Goal: Information Seeking & Learning: Learn about a topic

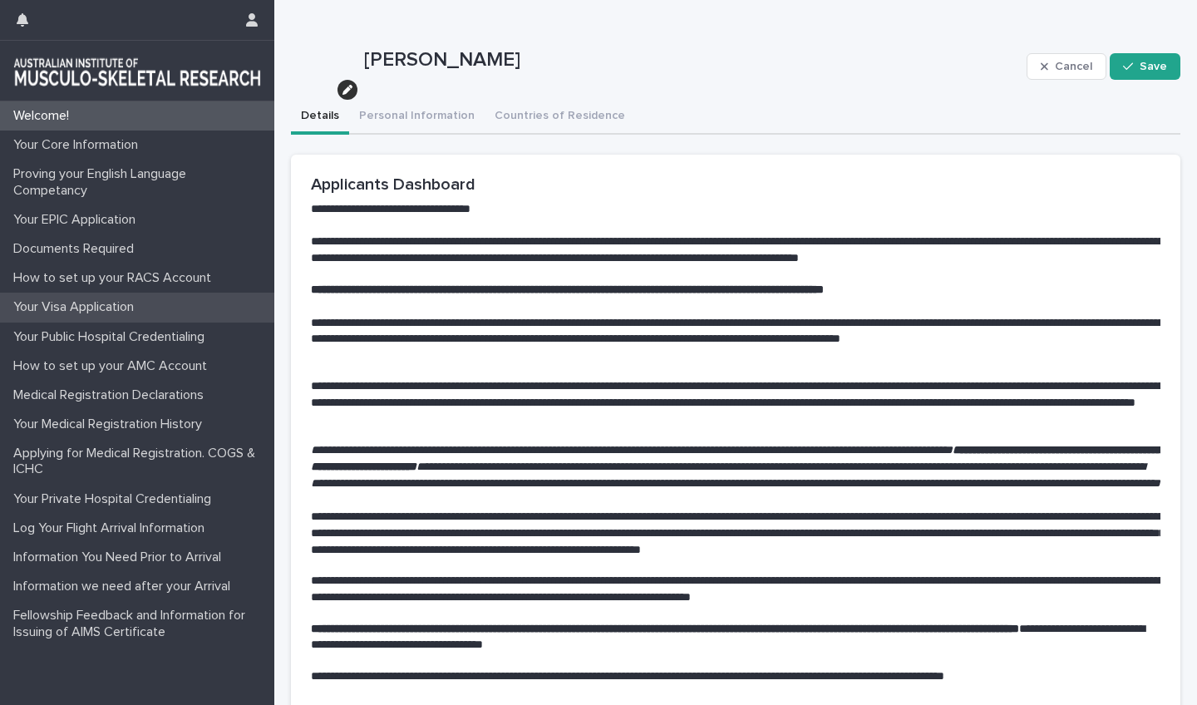
click at [81, 304] on p "Your Visa Application" at bounding box center [77, 307] width 140 height 16
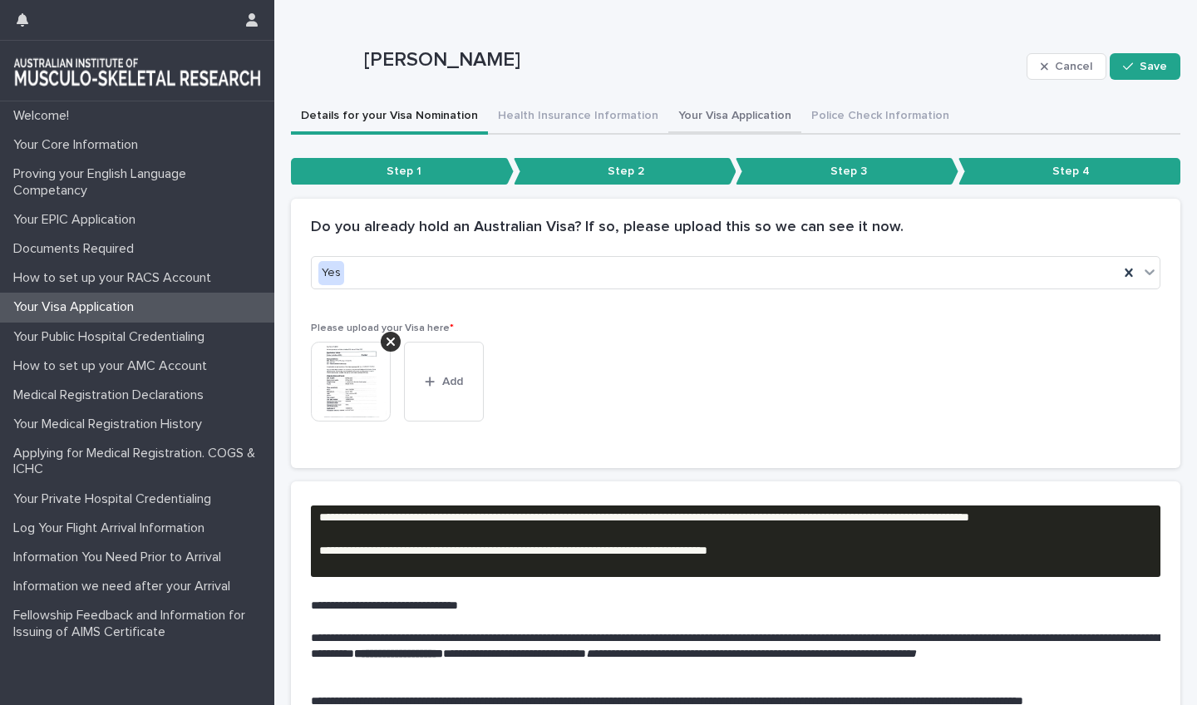
click at [692, 118] on button "Your Visa Application" at bounding box center [734, 117] width 133 height 35
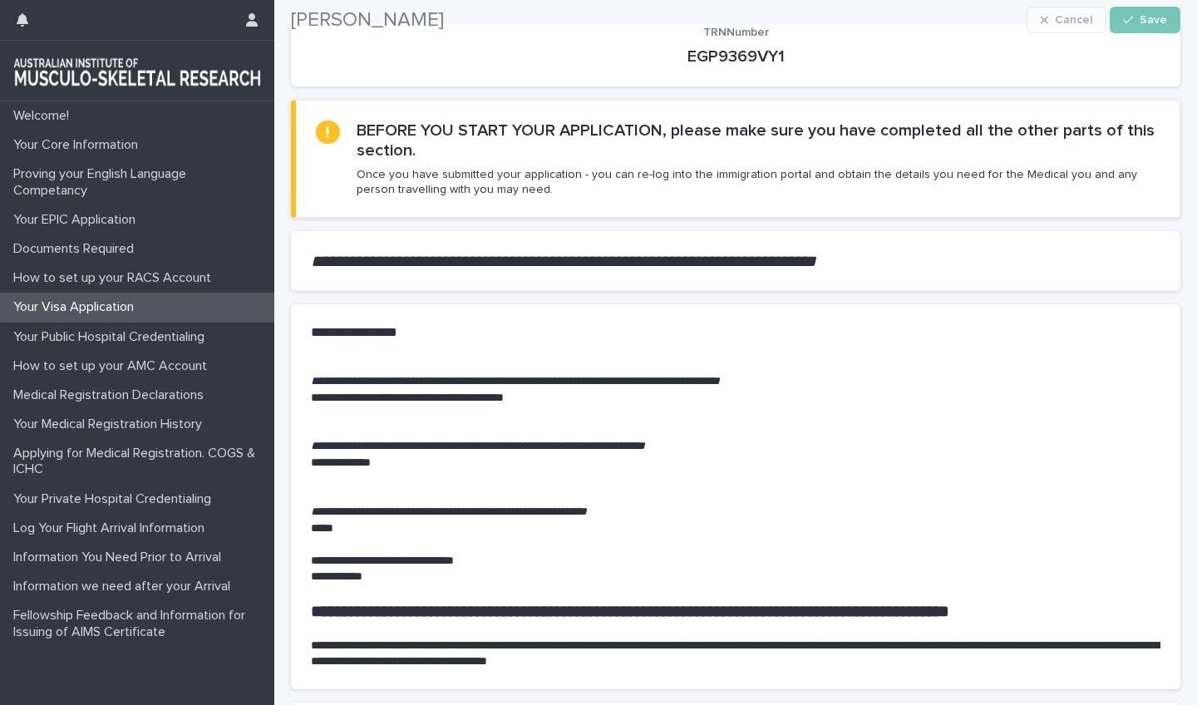
scroll to position [216, 0]
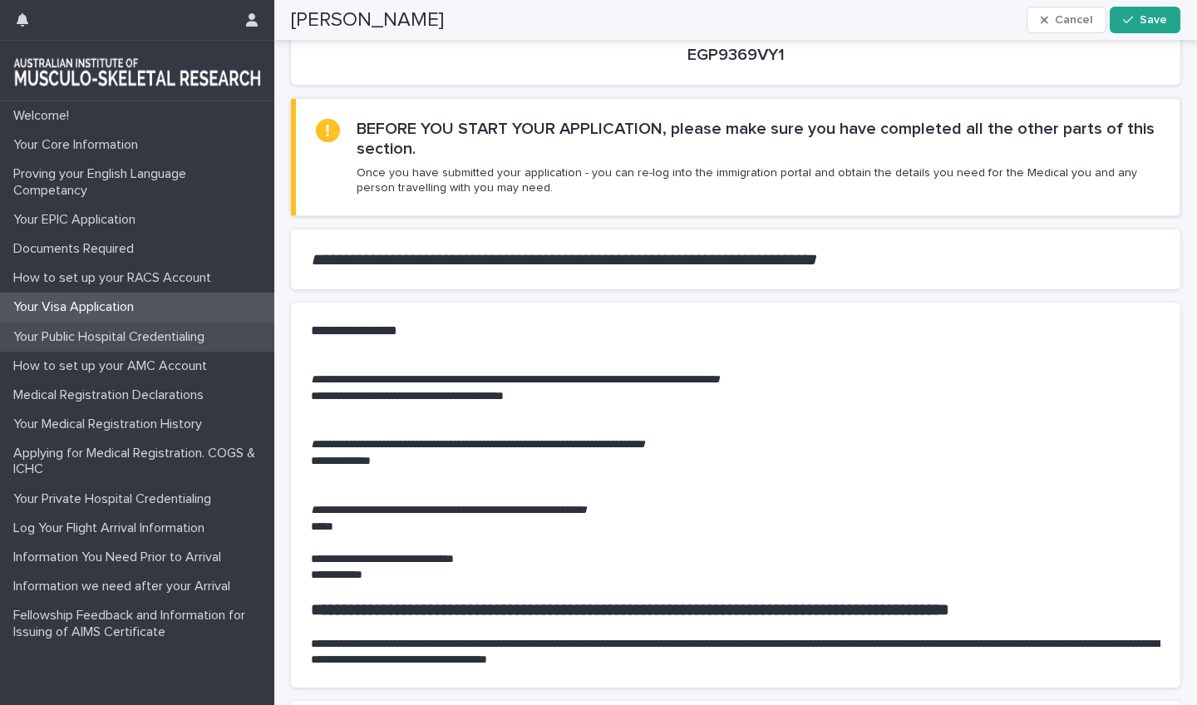
click at [158, 331] on p "Your Public Hospital Credentialing" at bounding box center [112, 337] width 211 height 16
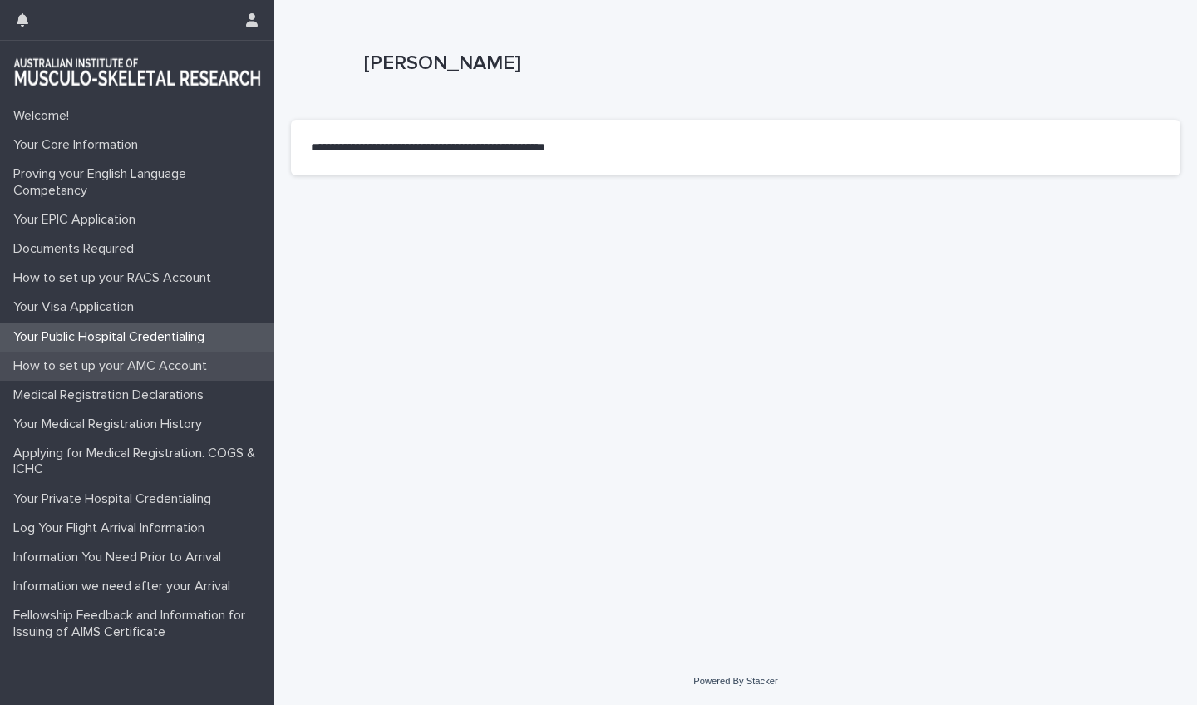
click at [155, 365] on p "How to set up your AMC Account" at bounding box center [114, 366] width 214 height 16
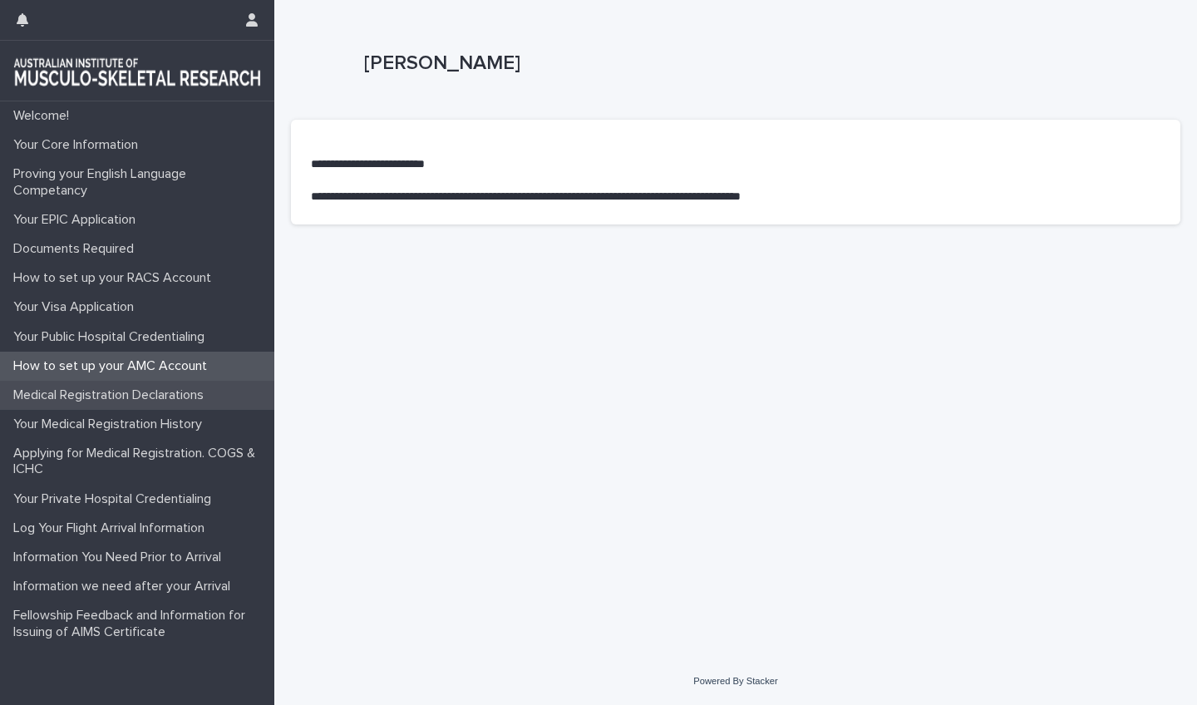
click at [154, 387] on p "Medical Registration Declarations" at bounding box center [112, 395] width 210 height 16
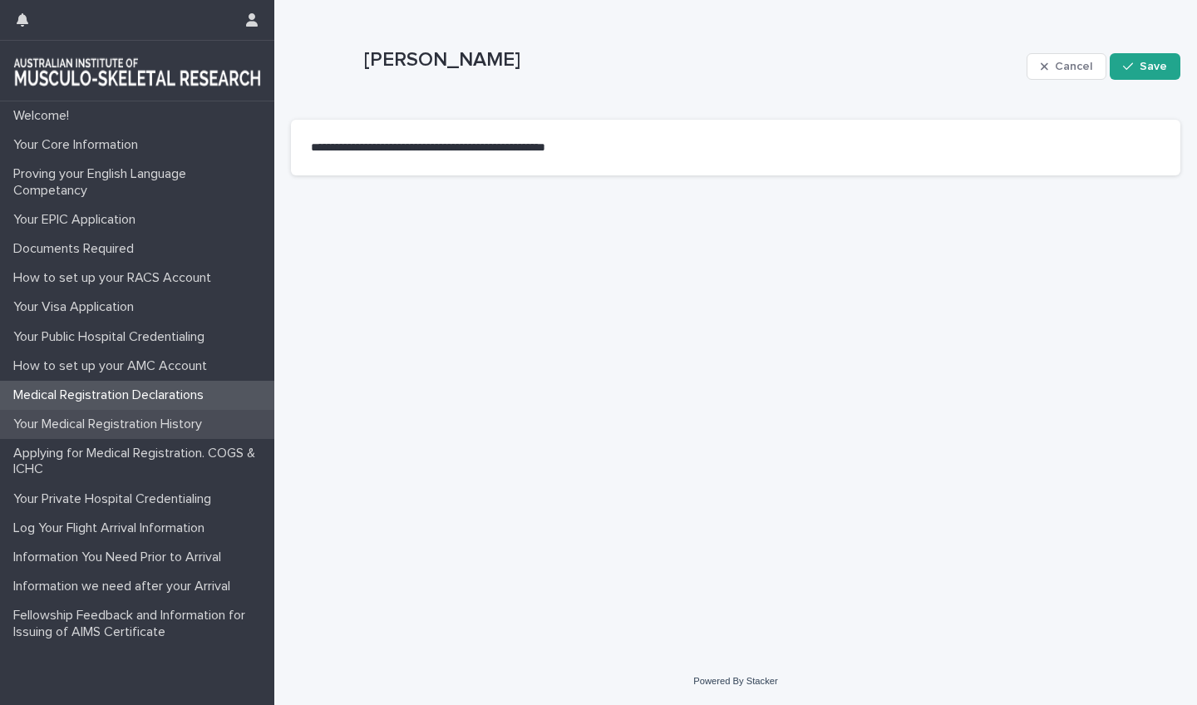
click at [151, 423] on p "Your Medical Registration History" at bounding box center [111, 424] width 209 height 16
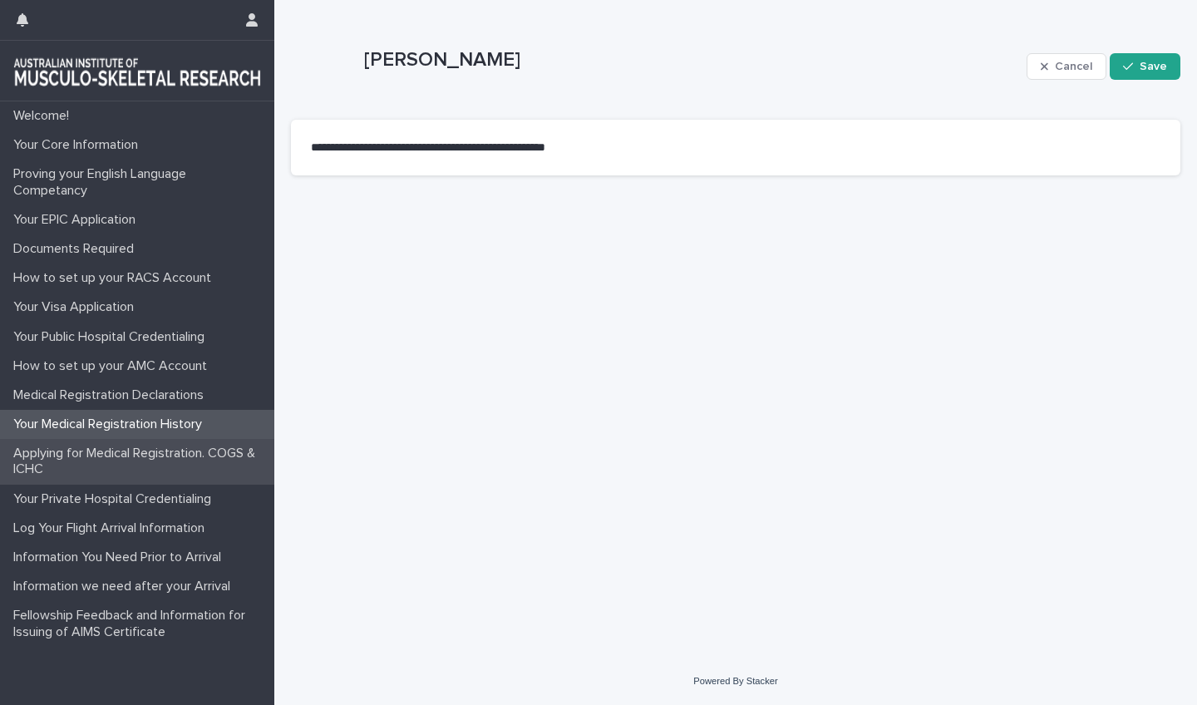
click at [158, 449] on p "Applying for Medical Registration. COGS & ICHC" at bounding box center [141, 461] width 268 height 32
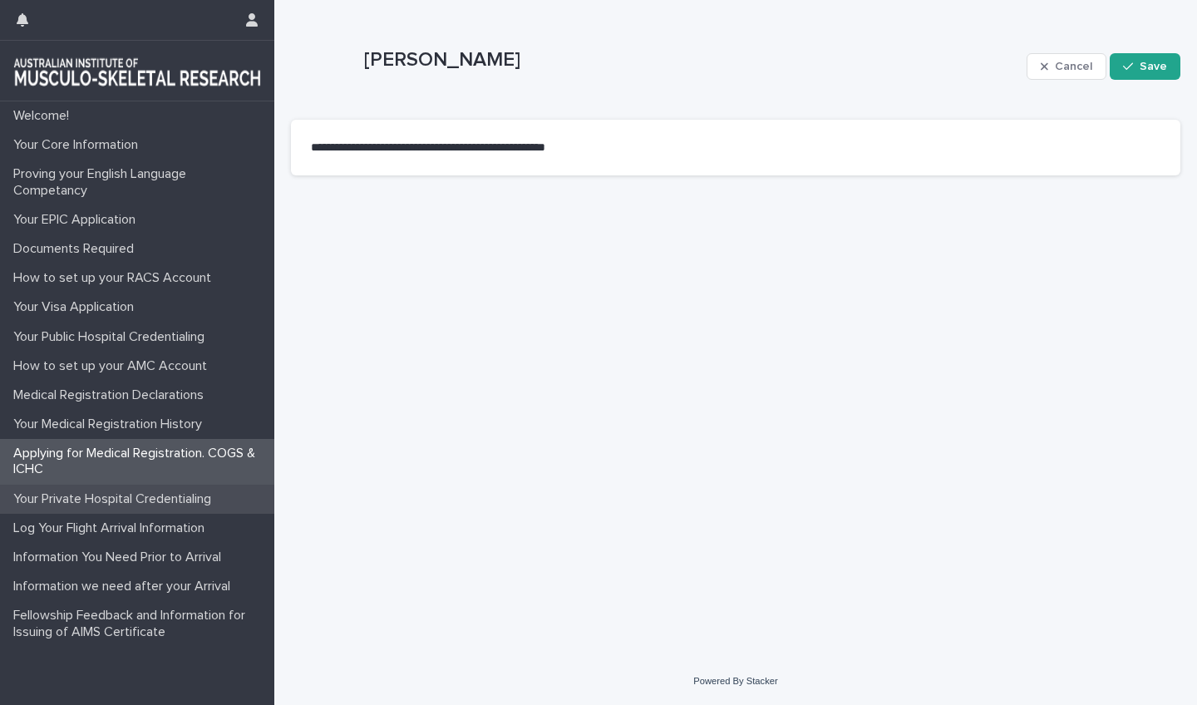
click at [158, 488] on div "Your Private Hospital Credentialing" at bounding box center [137, 498] width 274 height 29
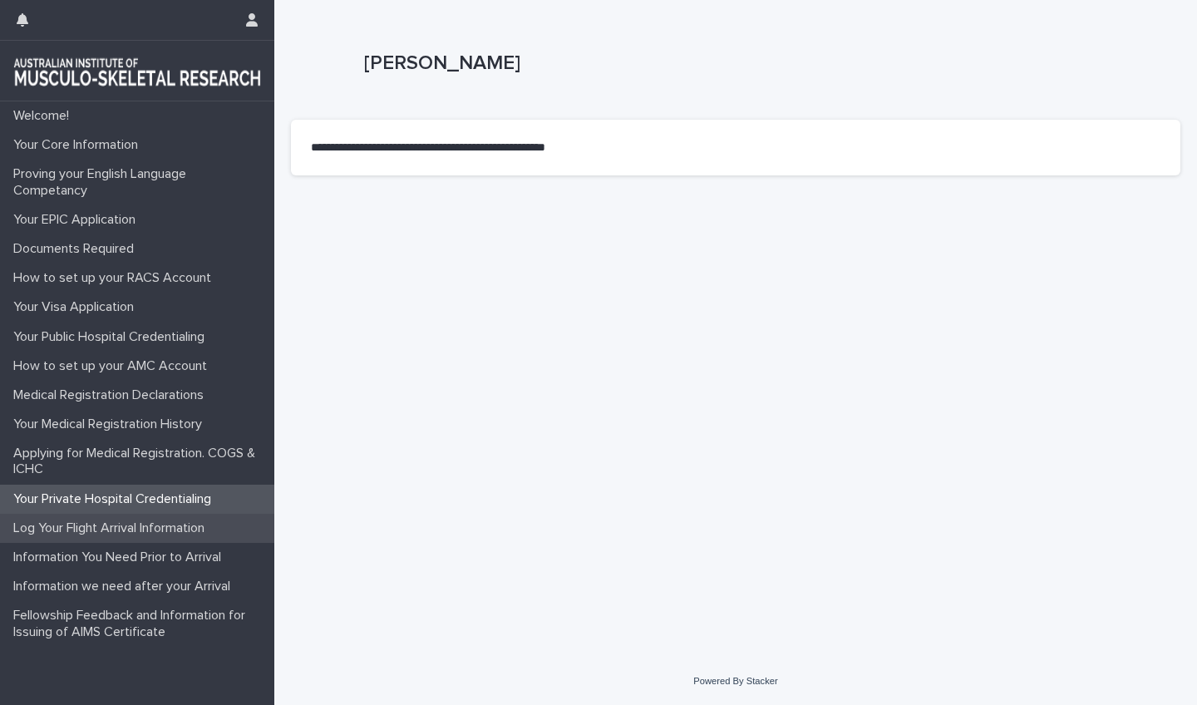
click at [157, 520] on p "Log Your Flight Arrival Information" at bounding box center [112, 528] width 211 height 16
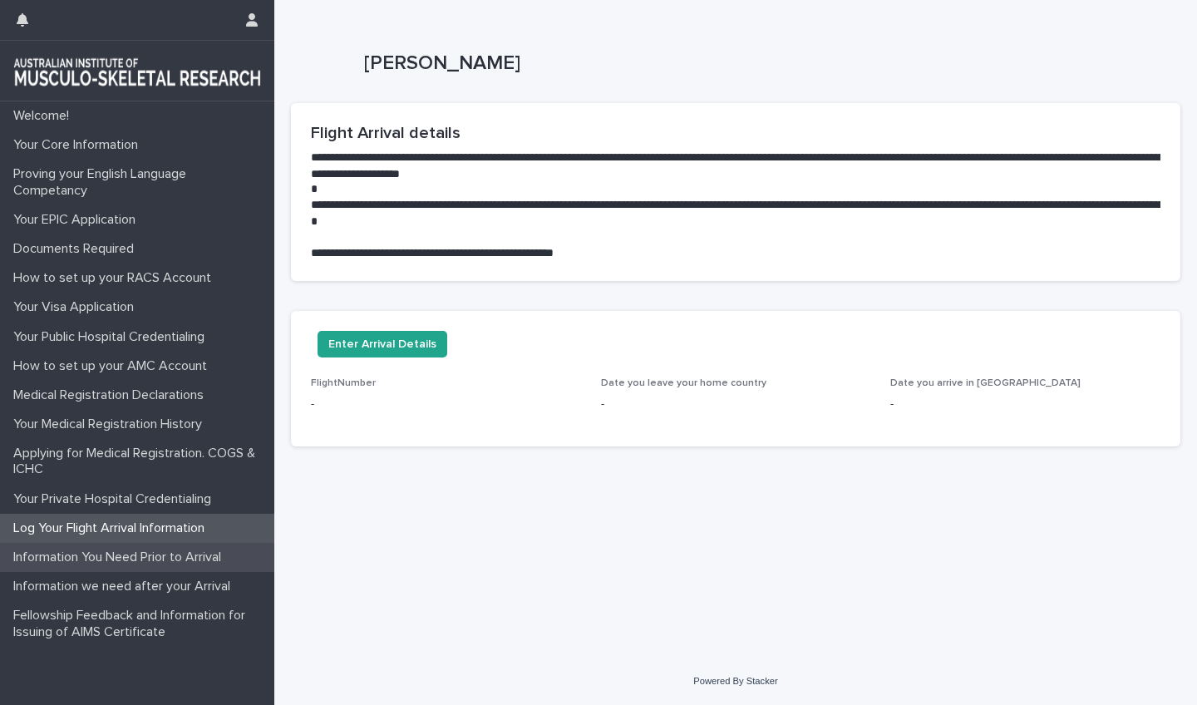
click at [151, 551] on p "Information You Need Prior to Arrival" at bounding box center [121, 557] width 228 height 16
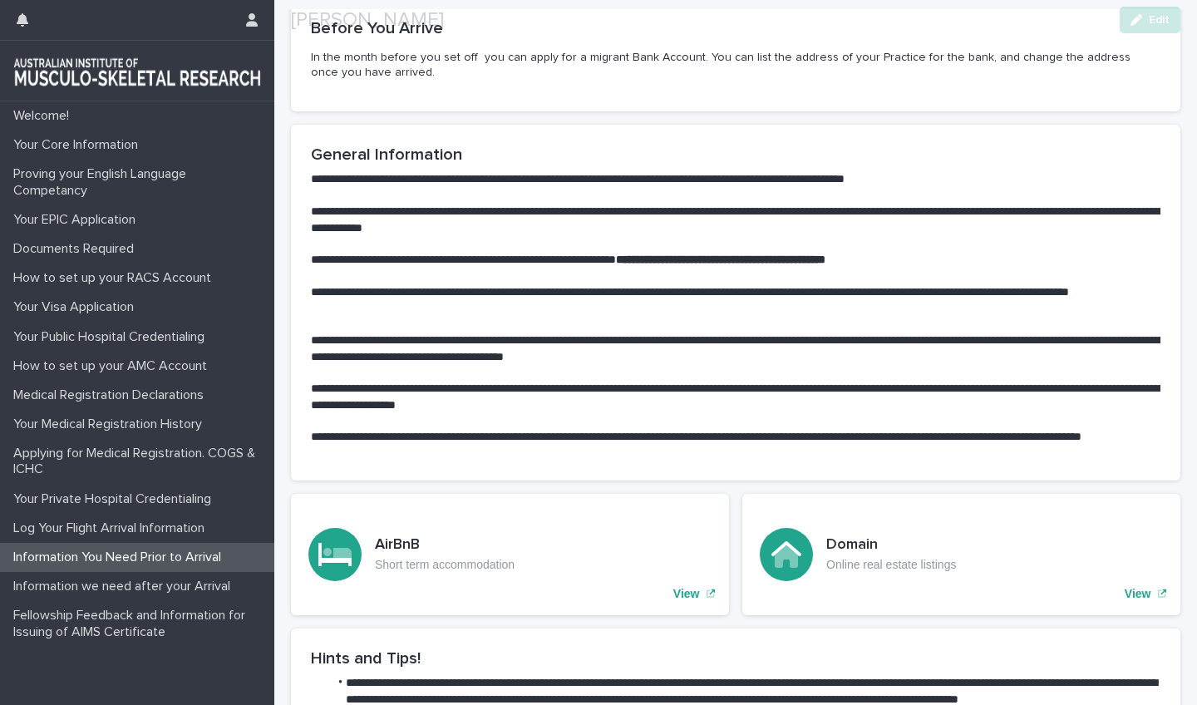
scroll to position [290, 0]
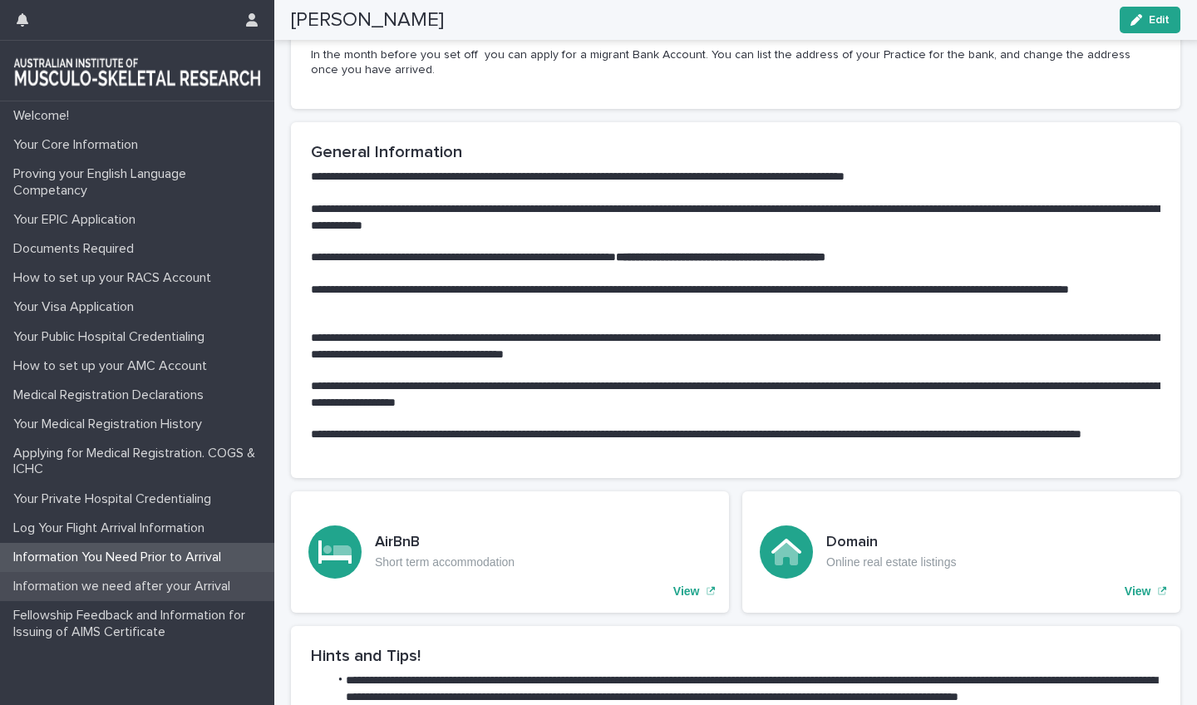
click at [135, 581] on p "Information we need after your Arrival" at bounding box center [125, 586] width 237 height 16
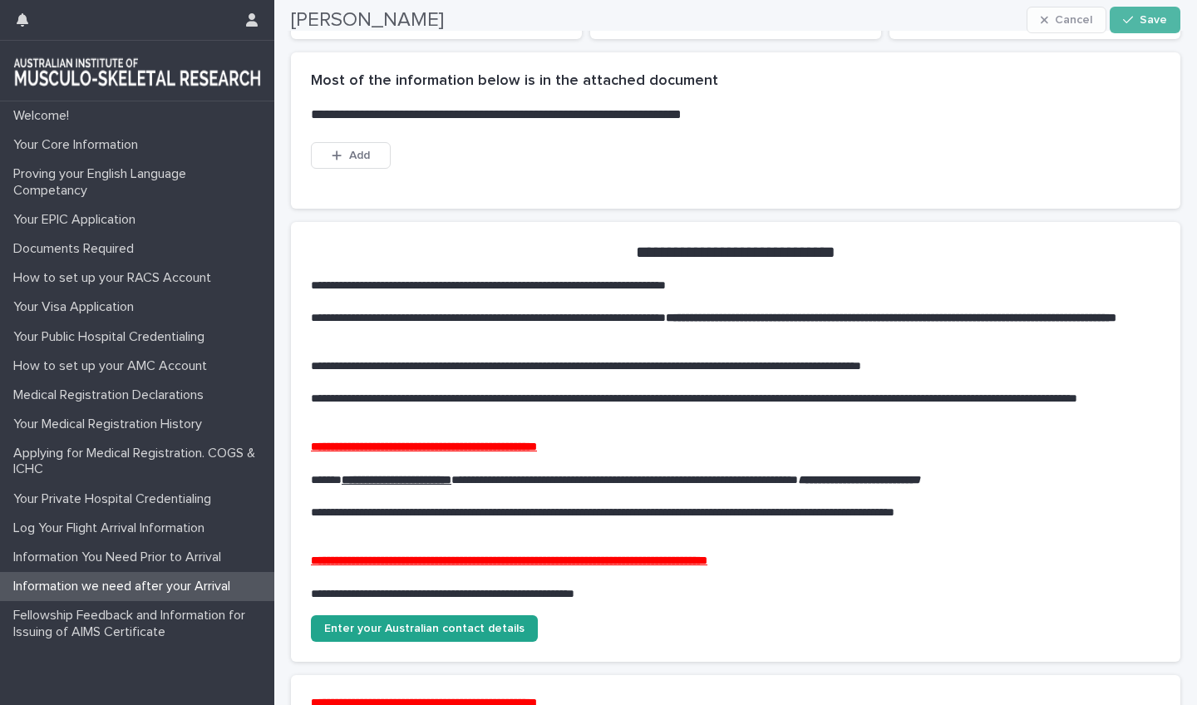
scroll to position [204, 0]
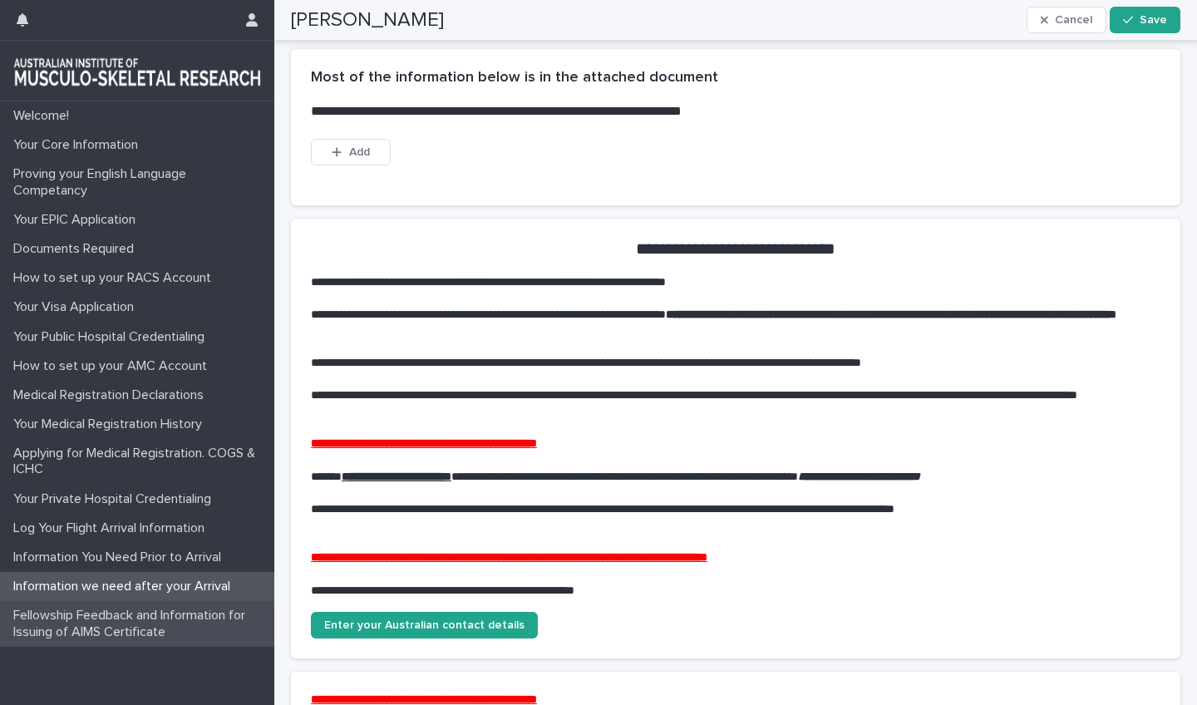
click at [117, 616] on p "Fellowship Feedback and Information for Issuing of AIMS Certificate" at bounding box center [141, 623] width 268 height 32
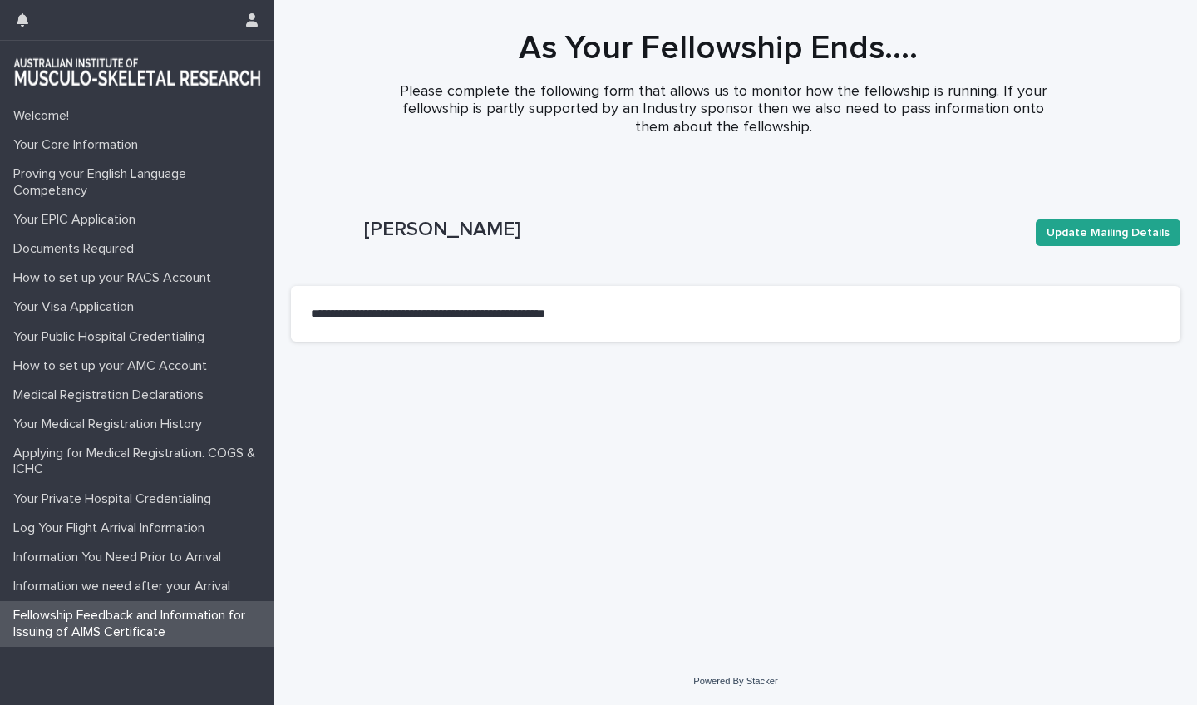
scroll to position [0, 2]
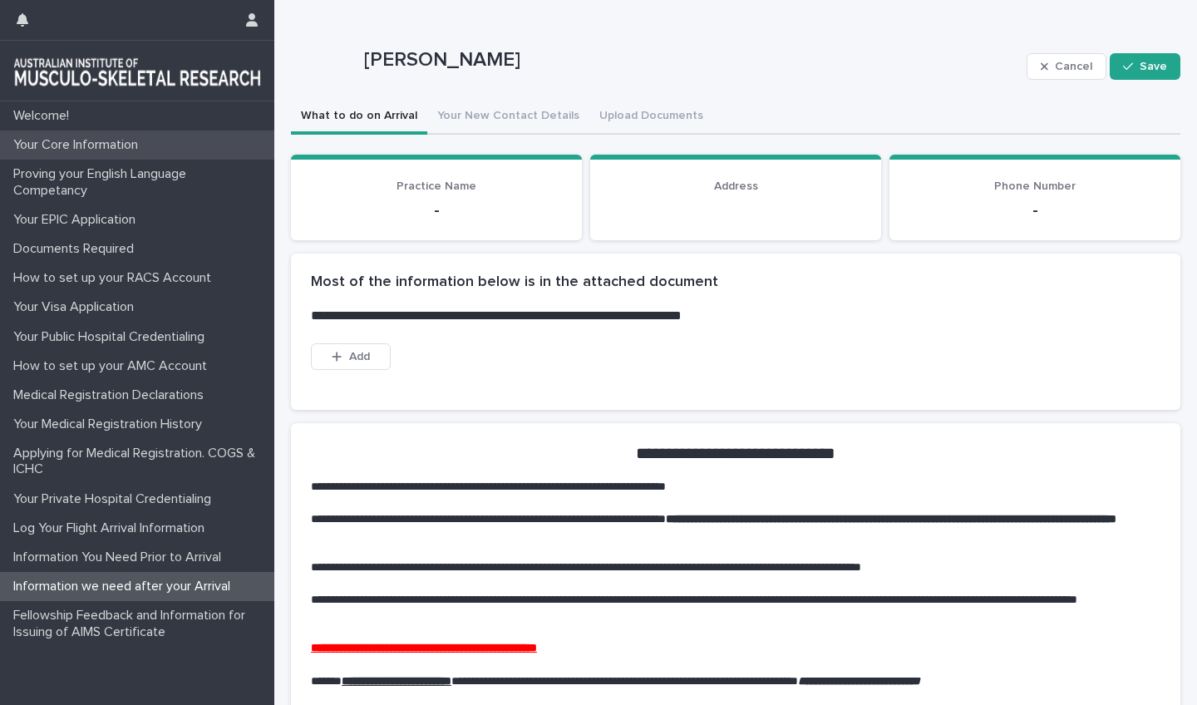
click at [65, 144] on p "Your Core Information" at bounding box center [79, 145] width 145 height 16
